Goal: Transaction & Acquisition: Obtain resource

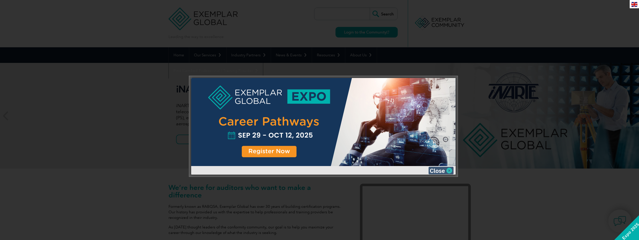
click at [450, 169] on img at bounding box center [440, 171] width 25 height 8
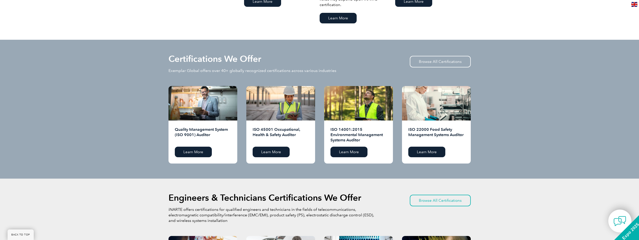
scroll to position [453, 0]
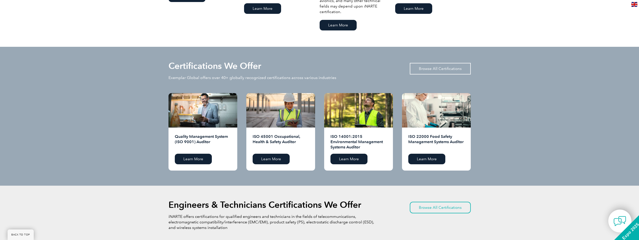
click at [435, 69] on link "Browse All Certifications" at bounding box center [440, 69] width 61 height 12
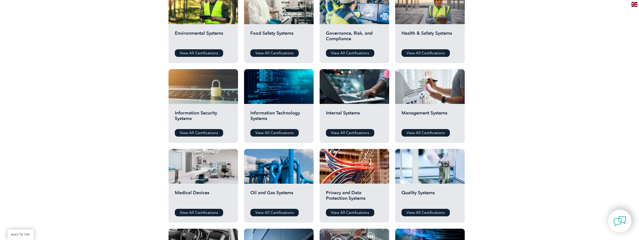
scroll to position [227, 0]
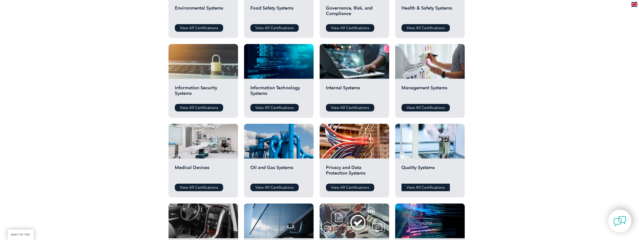
click at [422, 187] on link "View All Certifications" at bounding box center [425, 188] width 48 height 8
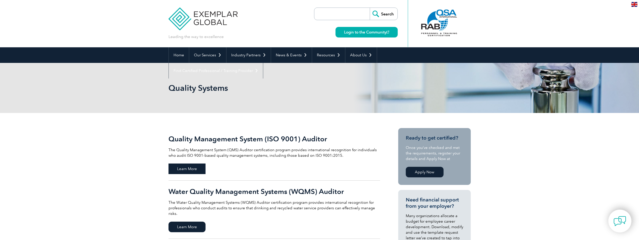
click at [189, 169] on span "Learn More" at bounding box center [186, 169] width 37 height 11
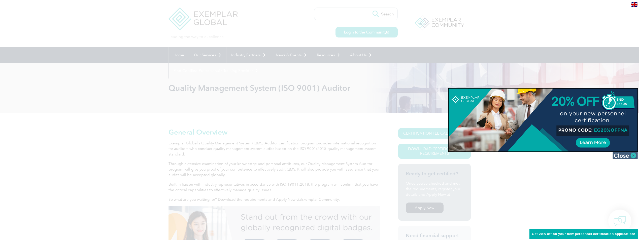
click at [632, 155] on img at bounding box center [624, 156] width 25 height 8
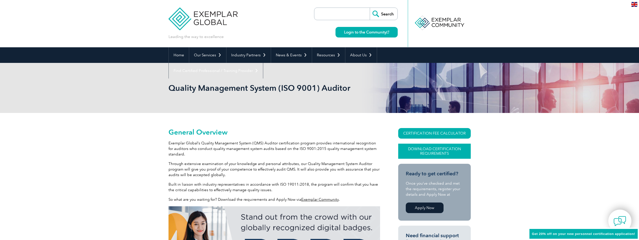
click at [433, 152] on link "Download Certification Requirements" at bounding box center [434, 151] width 73 height 15
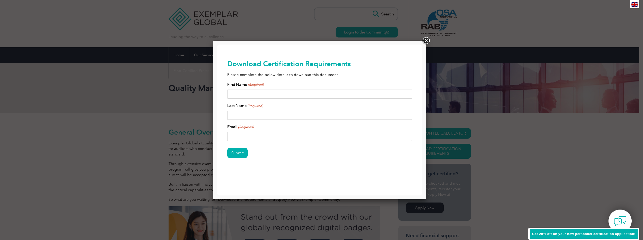
click at [264, 95] on input "First Name (Required)" at bounding box center [319, 94] width 185 height 9
type input "Vince"
type input "Lazzeroni"
type input "vince.lazzeroni@gmail.com"
click at [237, 152] on input "Submit" at bounding box center [237, 153] width 20 height 11
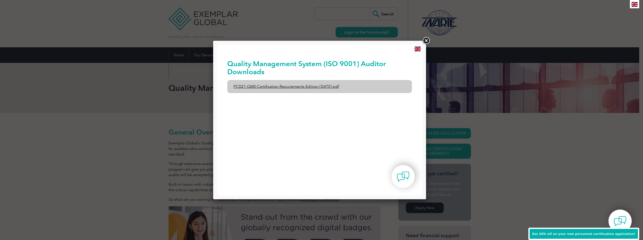
click at [301, 86] on link "PCD21-QMS-Certification-Requirements-Edition-2-April-2022.pdf" at bounding box center [319, 86] width 185 height 13
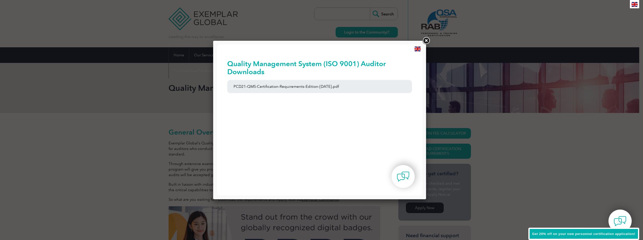
click at [427, 41] on link at bounding box center [425, 40] width 9 height 9
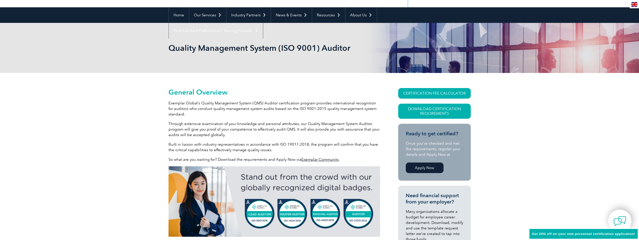
scroll to position [50, 0]
